Goal: Check status: Check status

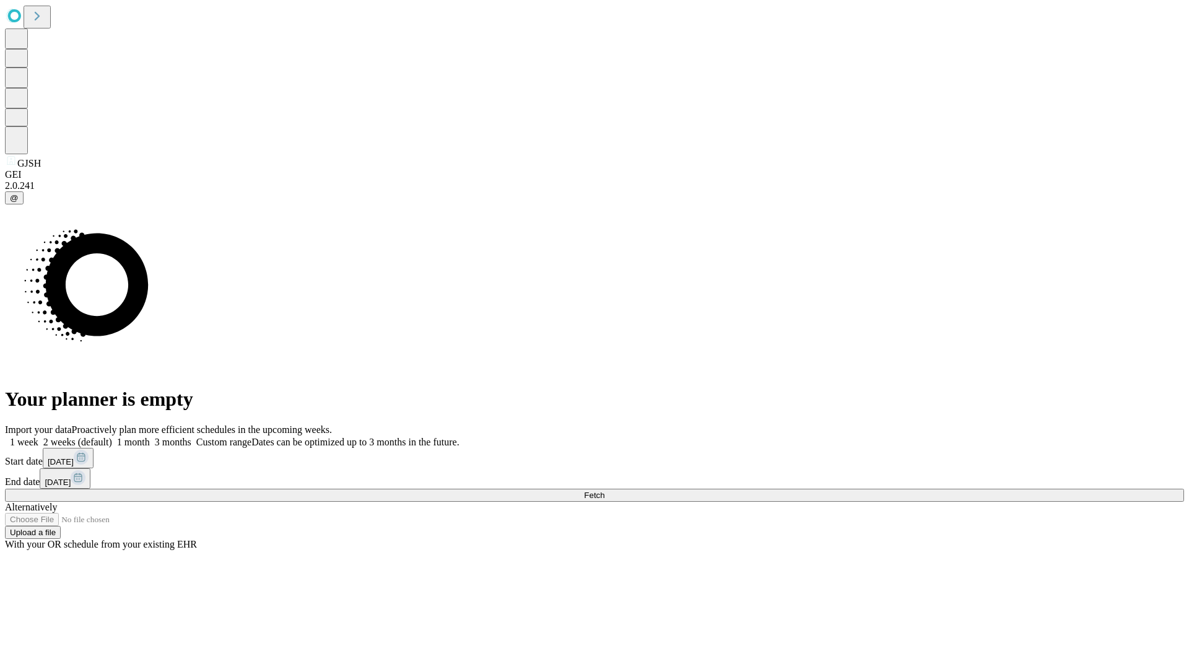
click at [604, 490] on span "Fetch" at bounding box center [594, 494] width 20 height 9
